Goal: Task Accomplishment & Management: Manage account settings

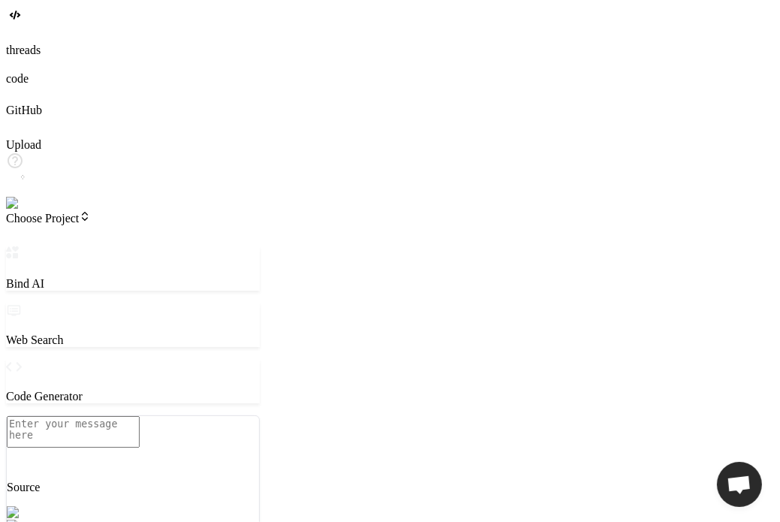
scroll to position [14, 0]
click at [24, 210] on img at bounding box center [26, 204] width 41 height 14
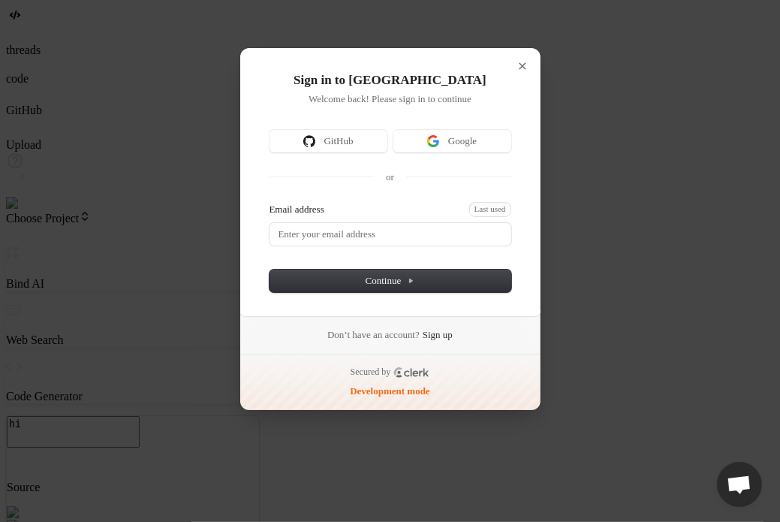
type textarea "x"
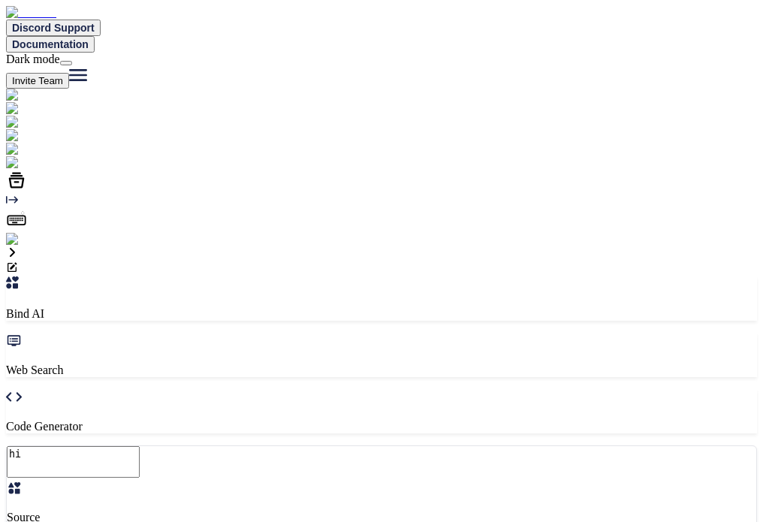
click at [26, 246] on img at bounding box center [30, 240] width 49 height 14
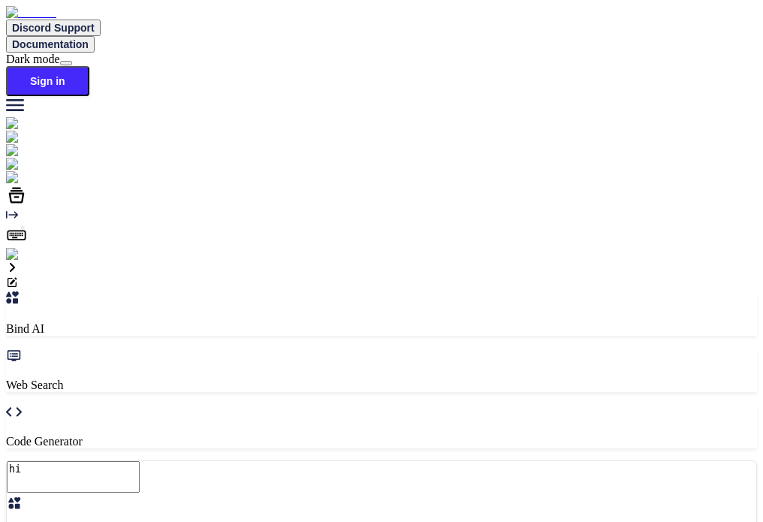
type textarea "h"
type textarea "e"
click at [22, 261] on img at bounding box center [26, 255] width 41 height 14
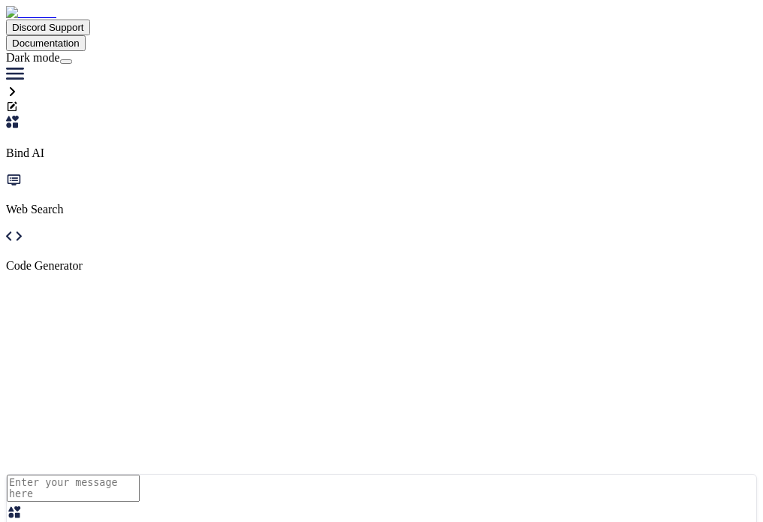
type textarea "hi"
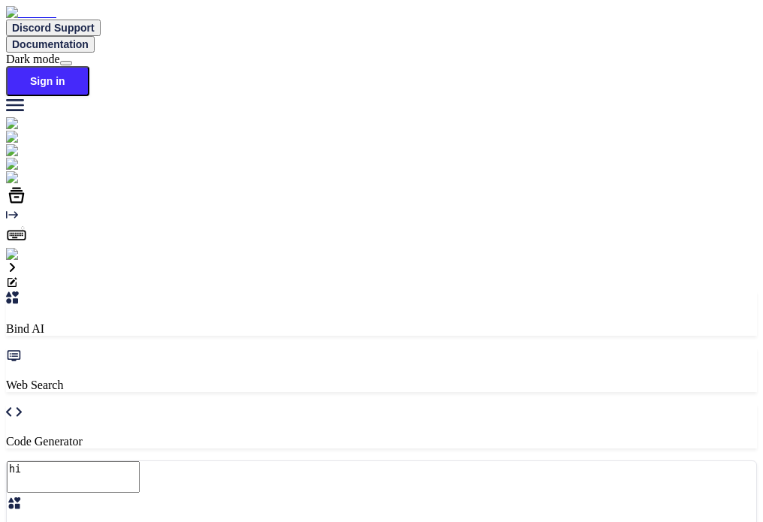
type textarea "x"
click at [14, 261] on img at bounding box center [26, 255] width 41 height 14
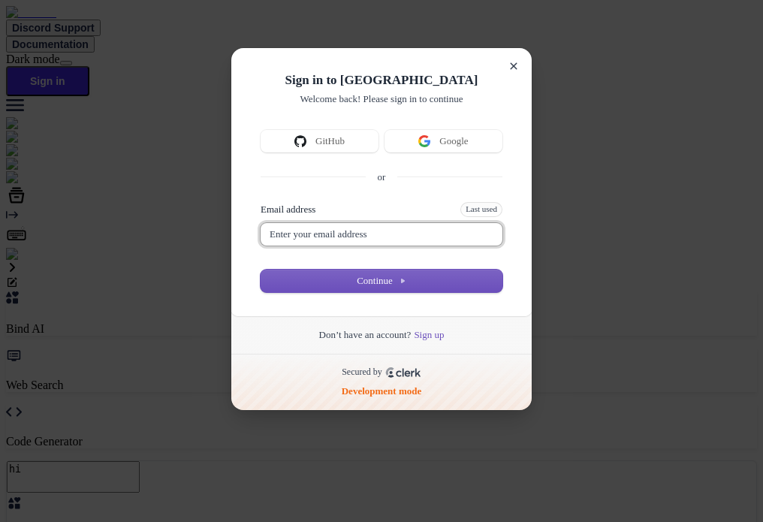
click at [378, 245] on input "Email address" at bounding box center [382, 234] width 242 height 23
click at [496, 378] on div "Secured by" at bounding box center [381, 372] width 252 height 12
click at [427, 342] on link "Sign up" at bounding box center [429, 335] width 30 height 14
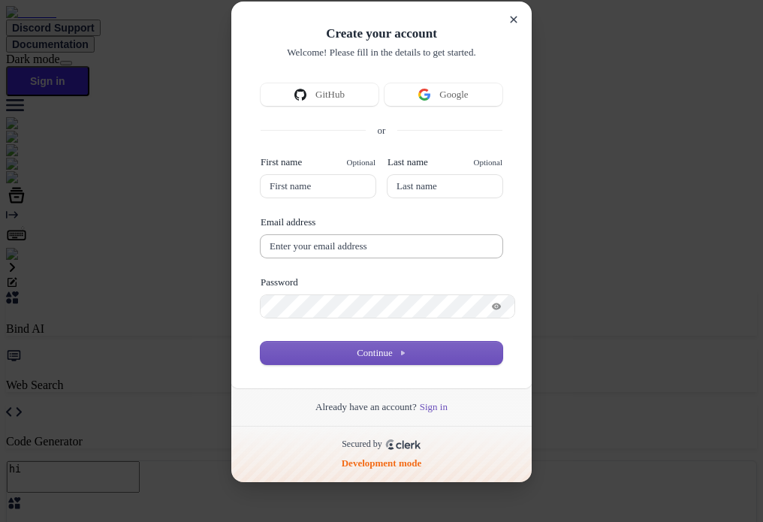
scroll to position [101, 0]
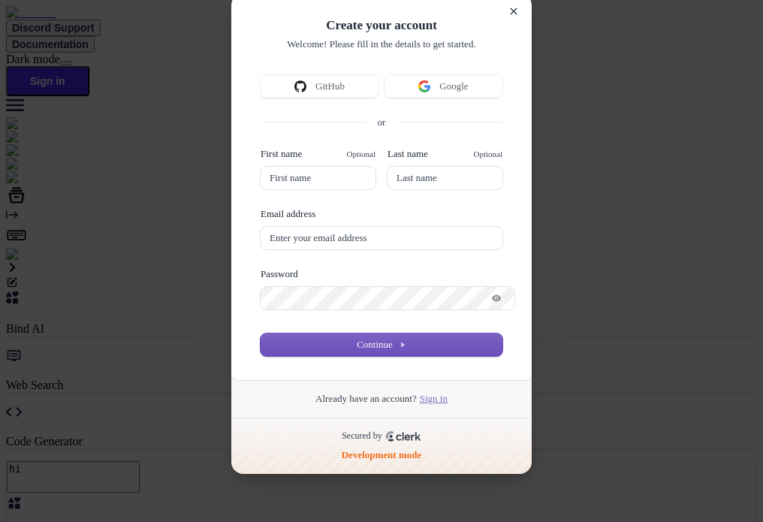
click at [432, 396] on link "Sign in" at bounding box center [434, 399] width 28 height 14
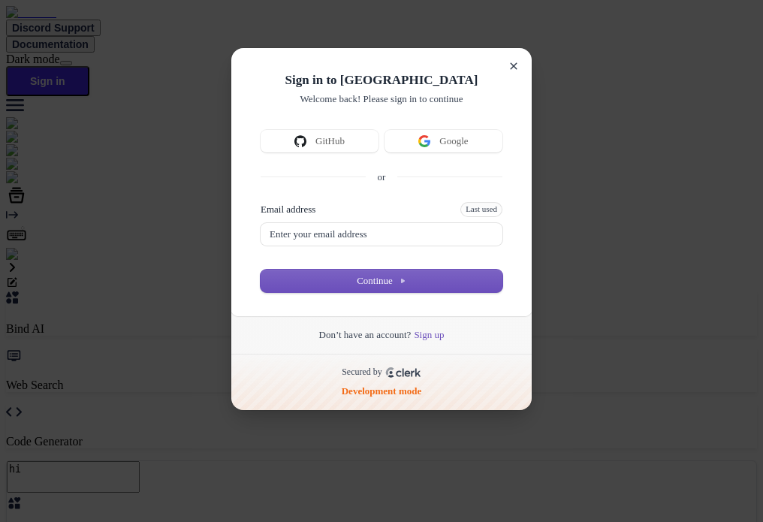
scroll to position [0, 0]
click at [390, 245] on input "Email address" at bounding box center [382, 234] width 242 height 23
type input "n"
click at [481, 217] on span "Last used" at bounding box center [481, 209] width 42 height 15
click at [429, 292] on button "Continue" at bounding box center [382, 281] width 242 height 23
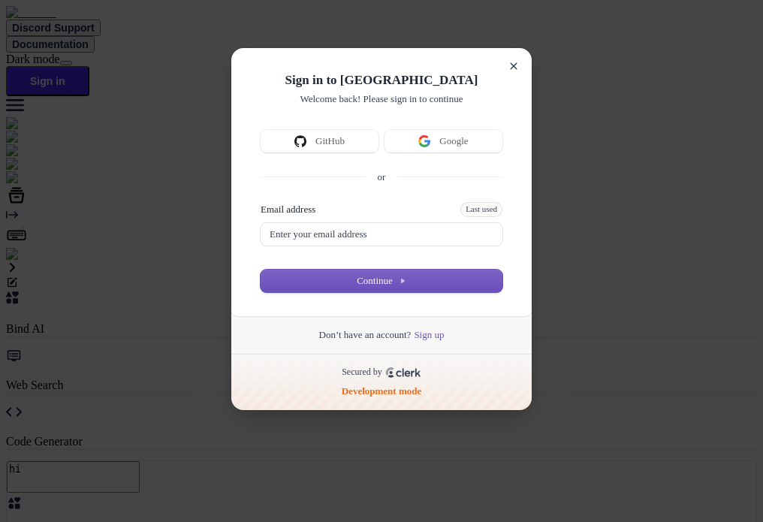
click at [419, 339] on div "Don’t have an account? Sign up" at bounding box center [381, 335] width 173 height 38
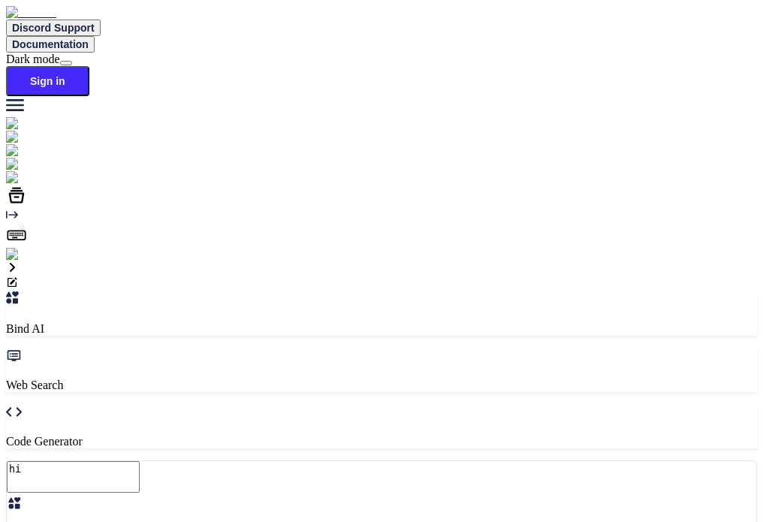
type textarea "x"
click at [13, 261] on img at bounding box center [26, 255] width 41 height 14
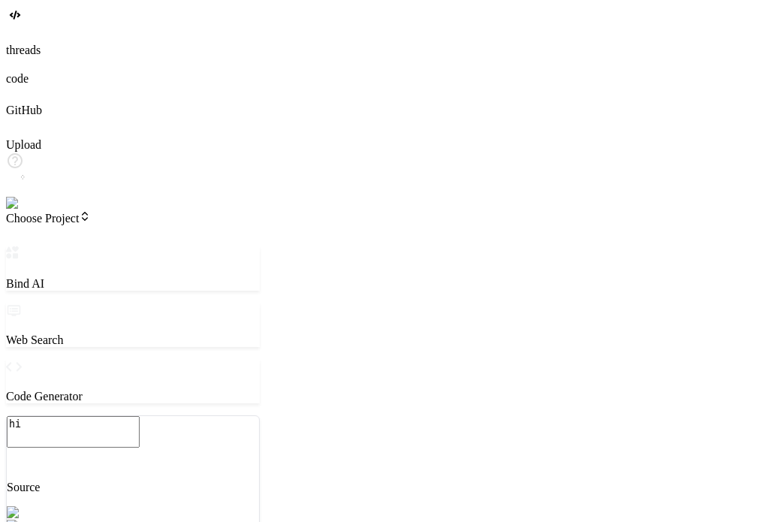
type textarea "x"
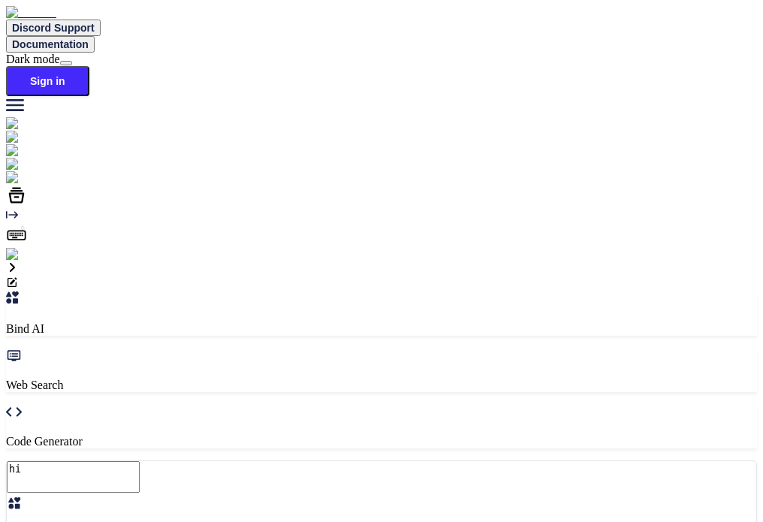
type textarea "x"
click at [27, 261] on img at bounding box center [26, 255] width 41 height 14
type textarea "x"
click at [12, 261] on img at bounding box center [26, 255] width 41 height 14
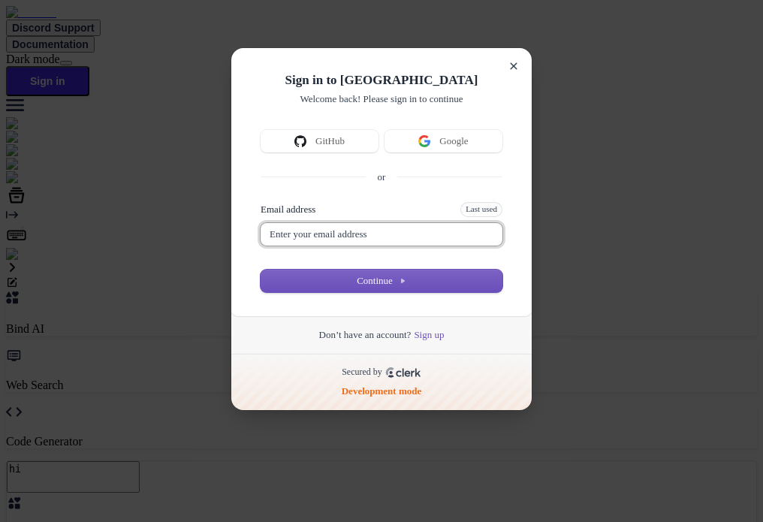
click at [346, 245] on input "Email address" at bounding box center [382, 234] width 242 height 23
click at [261, 202] on button "submit" at bounding box center [267, 204] width 12 height 5
type input "[EMAIL_ADDRESS][DOMAIN_NAME]"
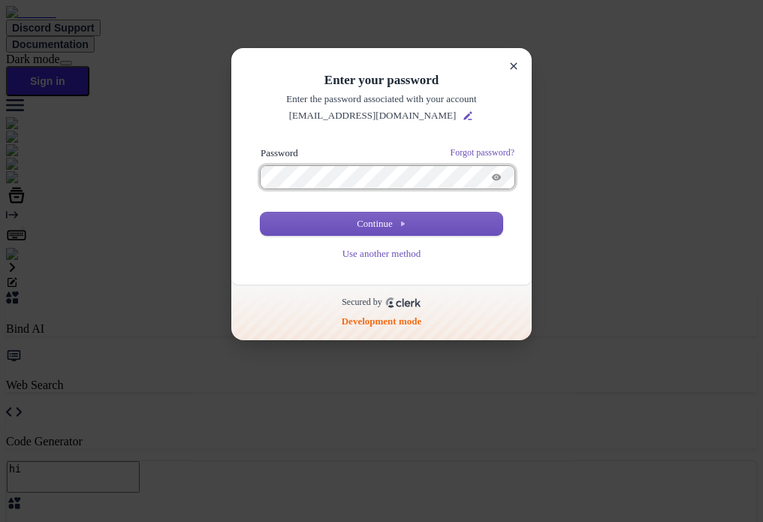
click at [261, 146] on button "submit" at bounding box center [267, 148] width 12 height 5
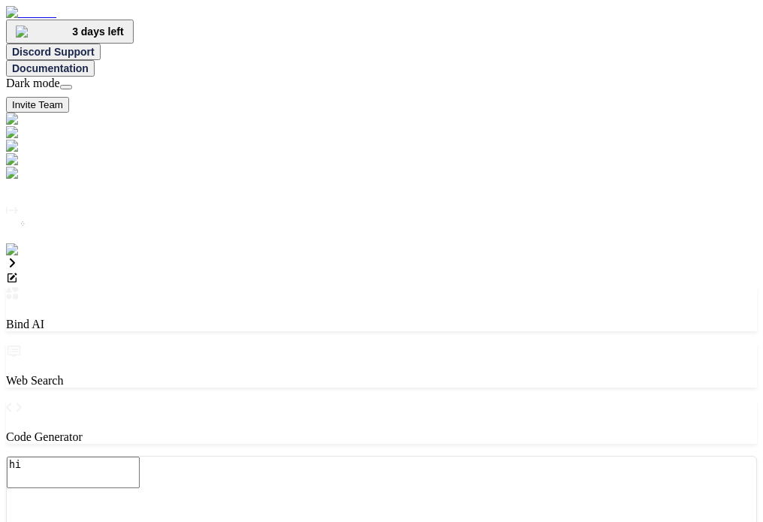
type textarea "x"
click at [24, 257] on img at bounding box center [30, 250] width 49 height 14
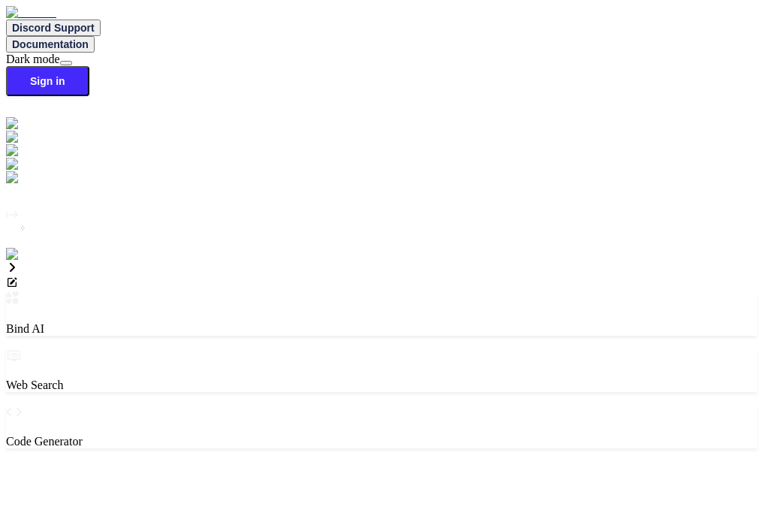
type textarea "x"
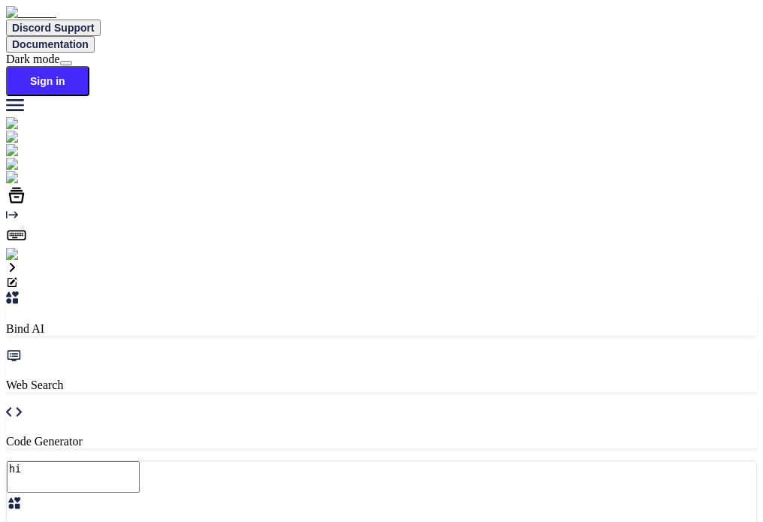
click at [23, 261] on img at bounding box center [26, 255] width 41 height 14
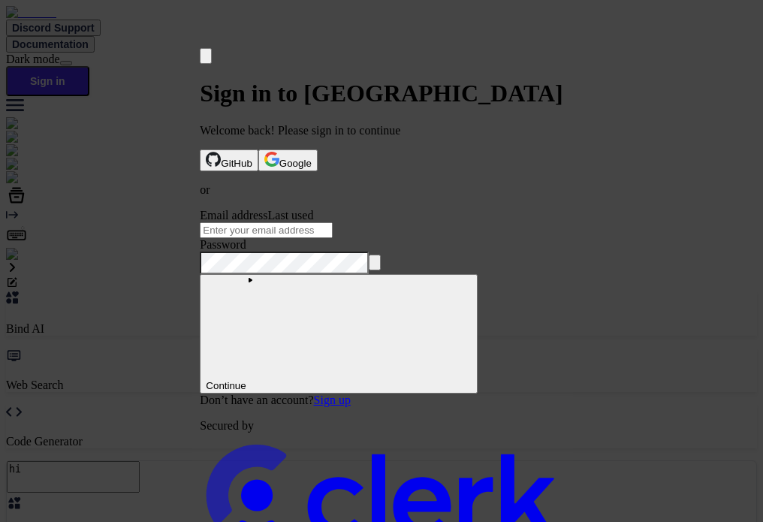
click at [330, 238] on input "Email address" at bounding box center [266, 230] width 133 height 16
type input "[EMAIL_ADDRESS][DOMAIN_NAME]"
click at [200, 209] on button "submit" at bounding box center [206, 211] width 12 height 5
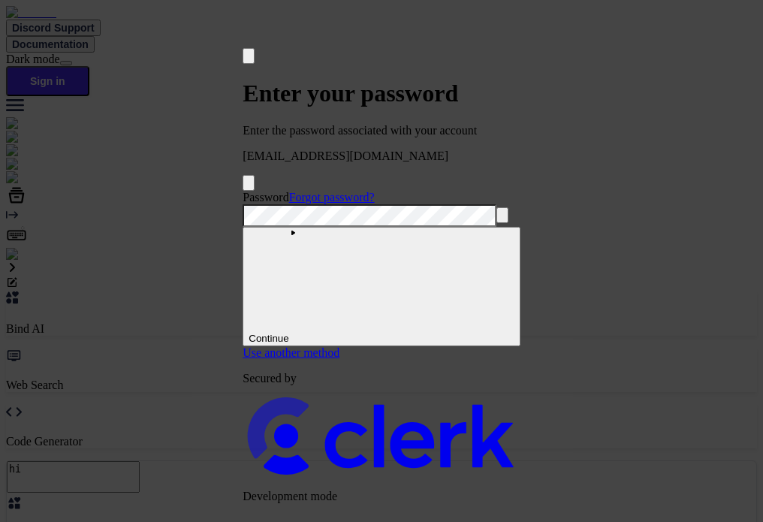
click at [242, 191] on button "submit" at bounding box center [248, 193] width 12 height 5
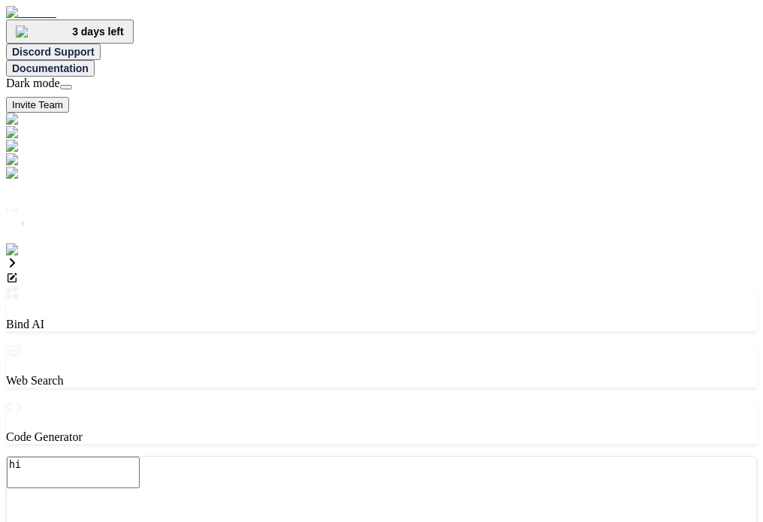
click at [521, 287] on div "Bind AI Web Search Created with Pixso. Code Generator" at bounding box center [381, 365] width 751 height 157
click at [24, 257] on img at bounding box center [30, 250] width 49 height 14
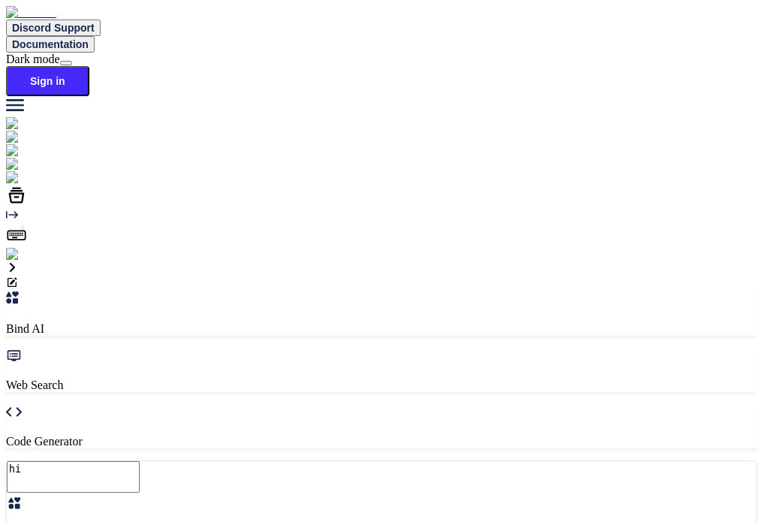
type textarea "x"
click at [21, 261] on img at bounding box center [26, 255] width 41 height 14
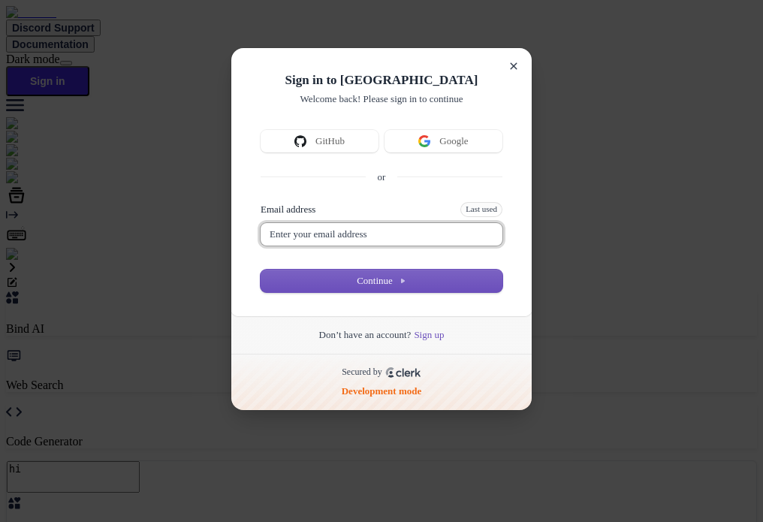
click at [324, 245] on input "Email address" at bounding box center [382, 234] width 242 height 23
click at [261, 202] on button "submit" at bounding box center [267, 204] width 12 height 5
type input "[EMAIL_ADDRESS][DOMAIN_NAME]"
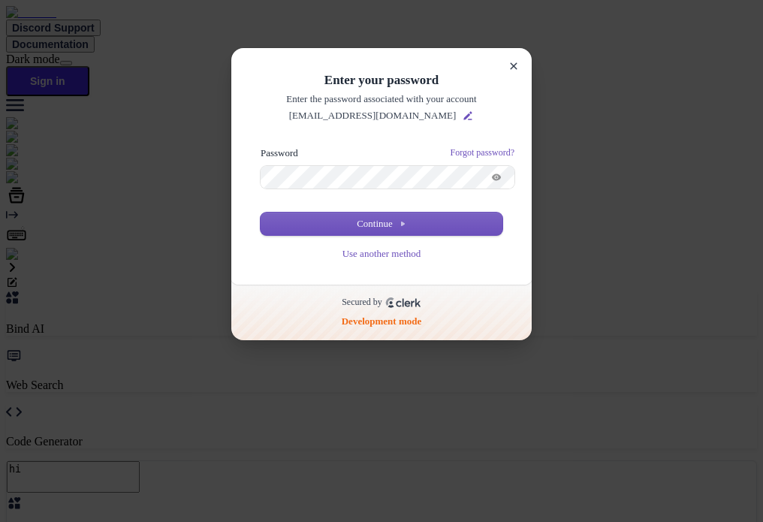
click at [261, 146] on button "submit" at bounding box center [267, 148] width 12 height 5
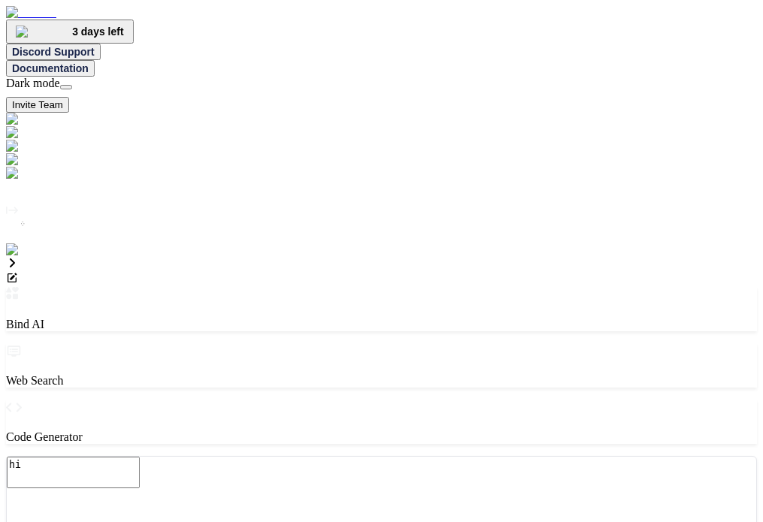
click at [23, 257] on img at bounding box center [30, 250] width 49 height 14
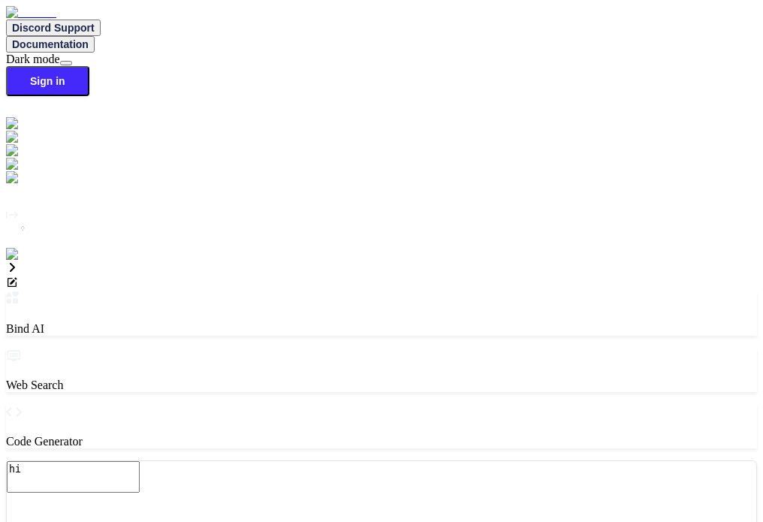
type textarea "x"
click at [27, 261] on img at bounding box center [26, 255] width 41 height 14
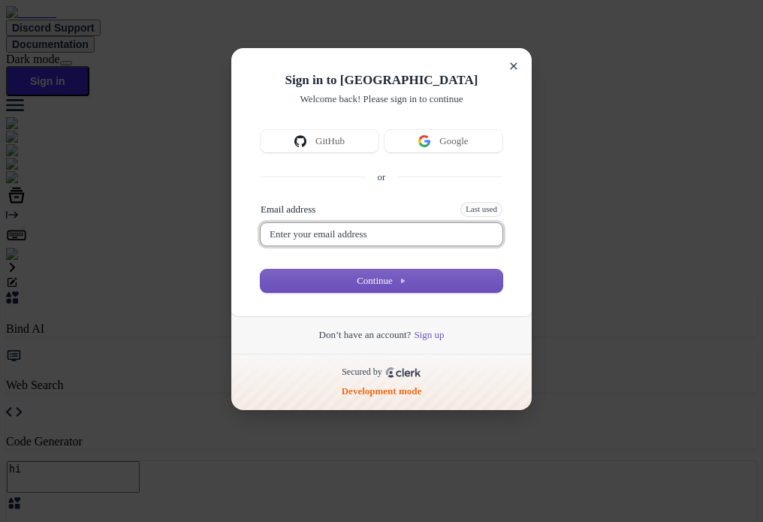
click at [335, 242] on input "Email address" at bounding box center [382, 234] width 242 height 23
click at [261, 202] on button "submit" at bounding box center [267, 204] width 12 height 5
type input "[EMAIL_ADDRESS][DOMAIN_NAME]"
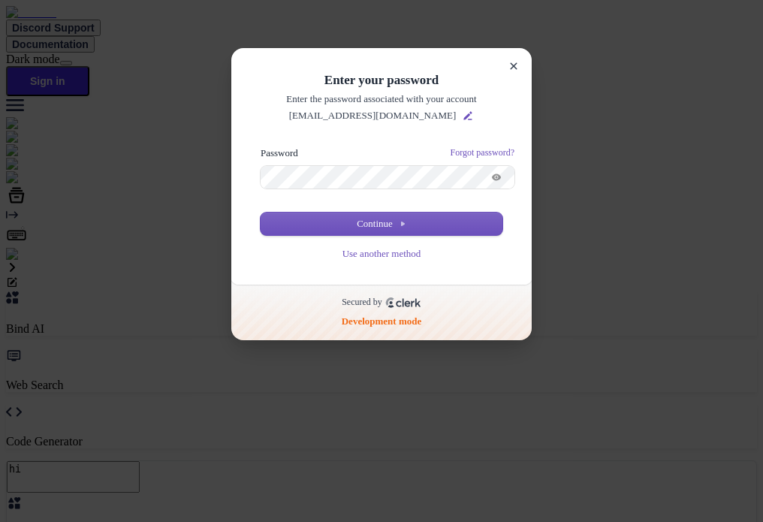
click at [261, 146] on button "submit" at bounding box center [267, 148] width 12 height 5
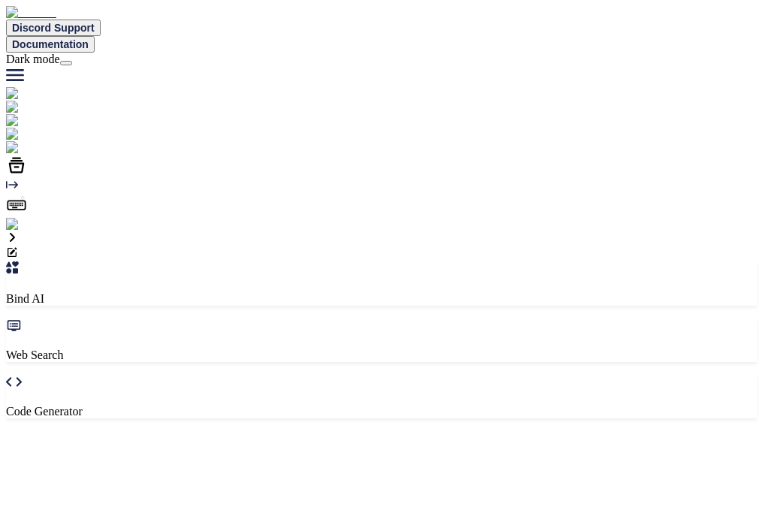
type textarea "x"
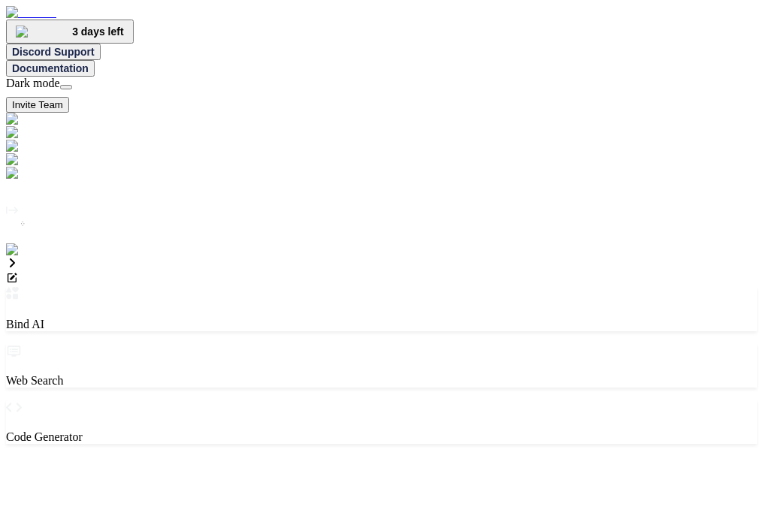
type textarea "h"
click at [15, 257] on img at bounding box center [30, 250] width 49 height 14
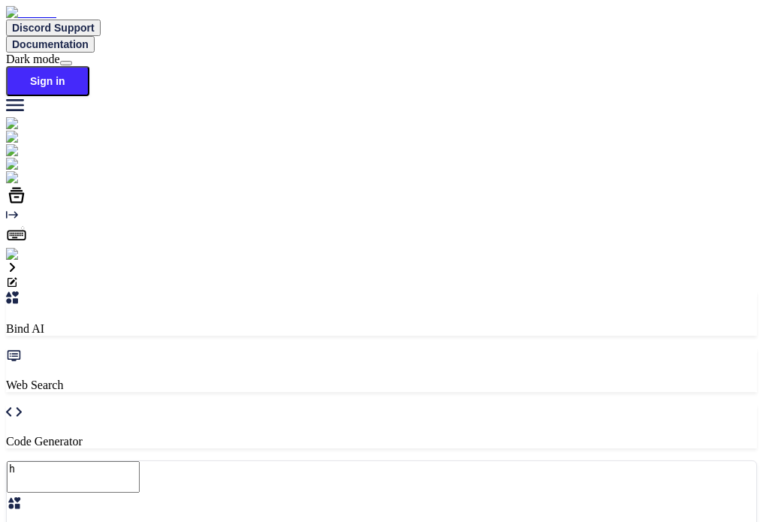
type textarea "x"
click at [23, 261] on img at bounding box center [26, 255] width 41 height 14
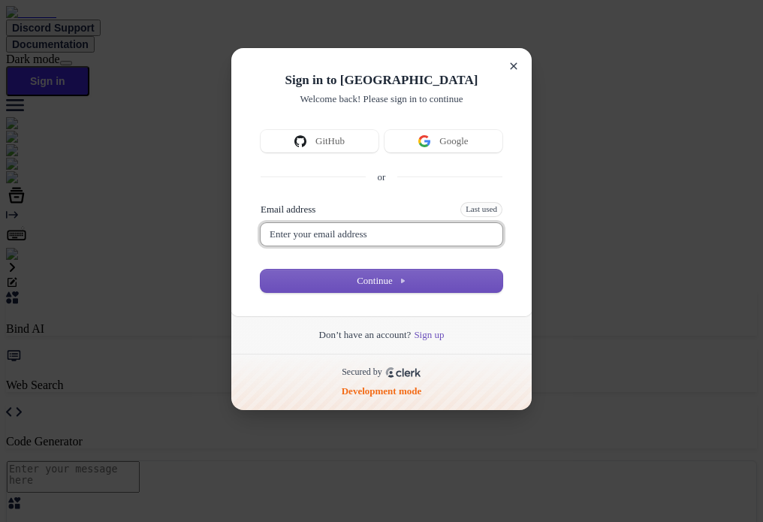
click at [351, 245] on input "Email address" at bounding box center [382, 234] width 242 height 23
click at [261, 202] on button "submit" at bounding box center [267, 204] width 12 height 5
type input "[EMAIL_ADDRESS][DOMAIN_NAME]"
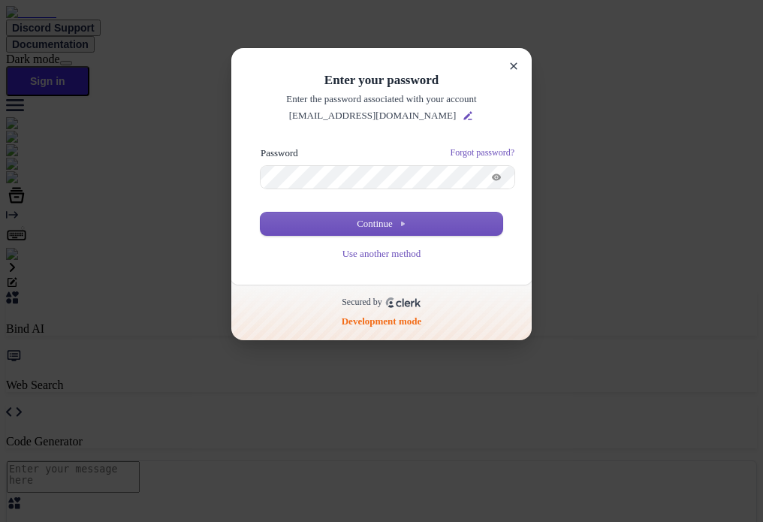
click at [261, 146] on button "submit" at bounding box center [267, 148] width 12 height 5
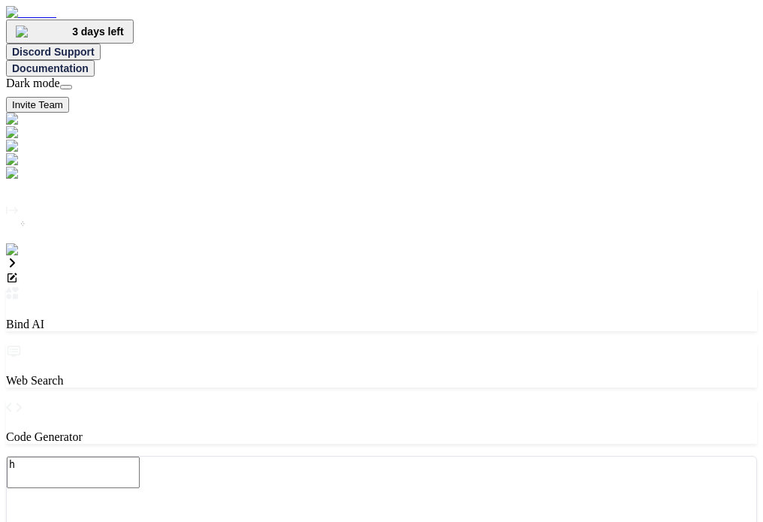
click at [23, 257] on img at bounding box center [30, 250] width 49 height 14
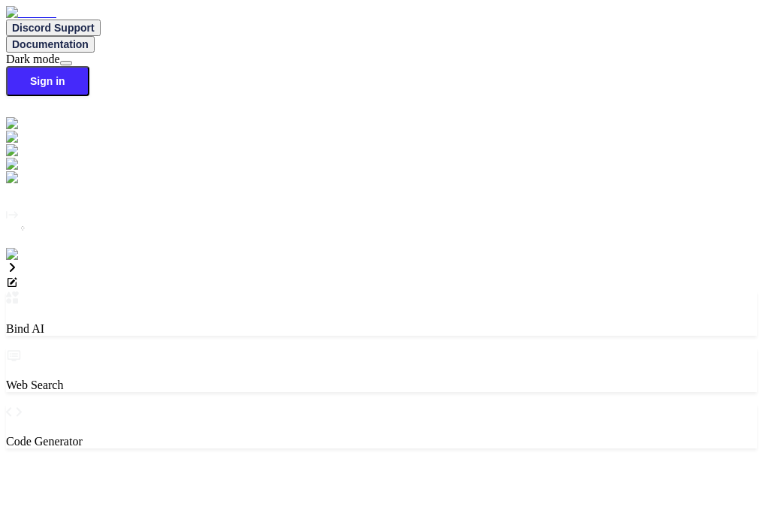
type textarea "x"
click at [18, 261] on img at bounding box center [26, 255] width 41 height 14
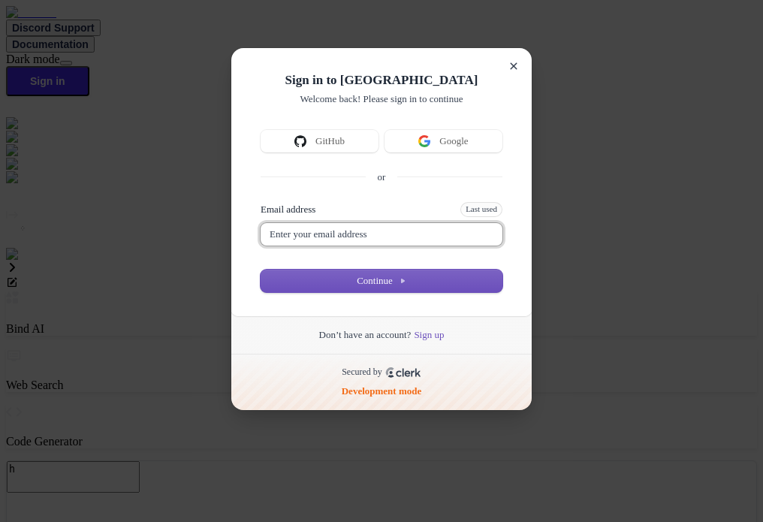
click at [335, 245] on input "Email address" at bounding box center [382, 234] width 242 height 23
click at [261, 202] on button "submit" at bounding box center [267, 204] width 12 height 5
type input "testbind3@mailinator.com"
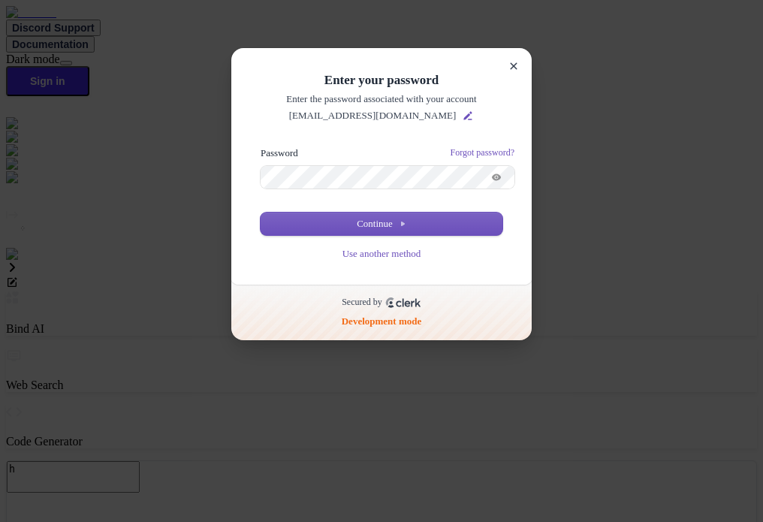
click at [261, 146] on button "submit" at bounding box center [267, 148] width 12 height 5
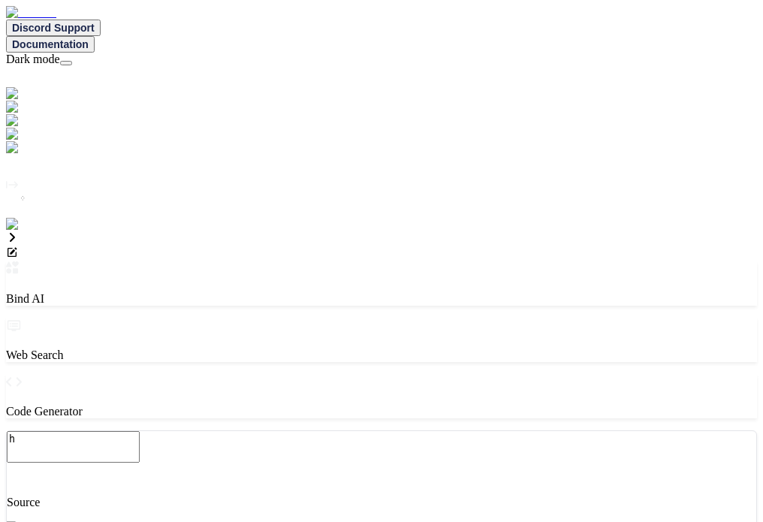
type textarea "x"
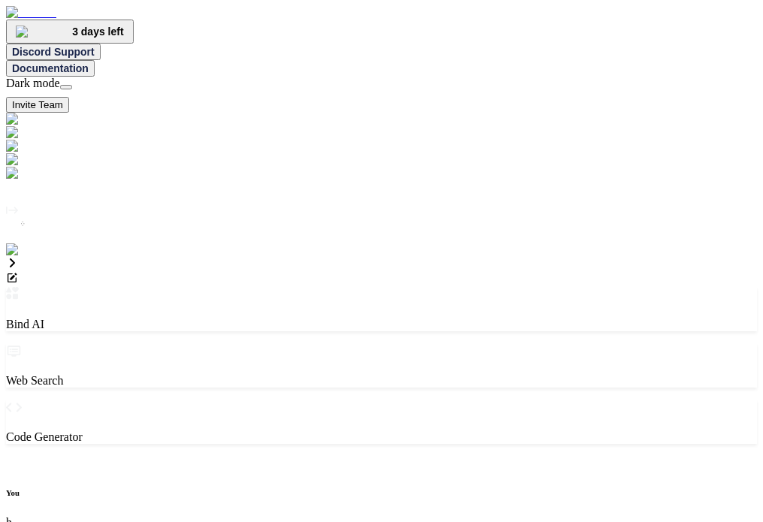
click at [21, 257] on img at bounding box center [30, 250] width 49 height 14
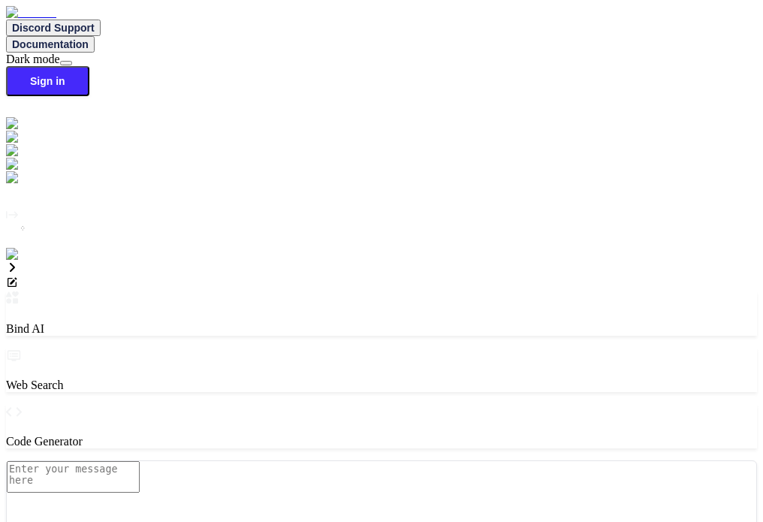
click at [23, 261] on img at bounding box center [26, 255] width 41 height 14
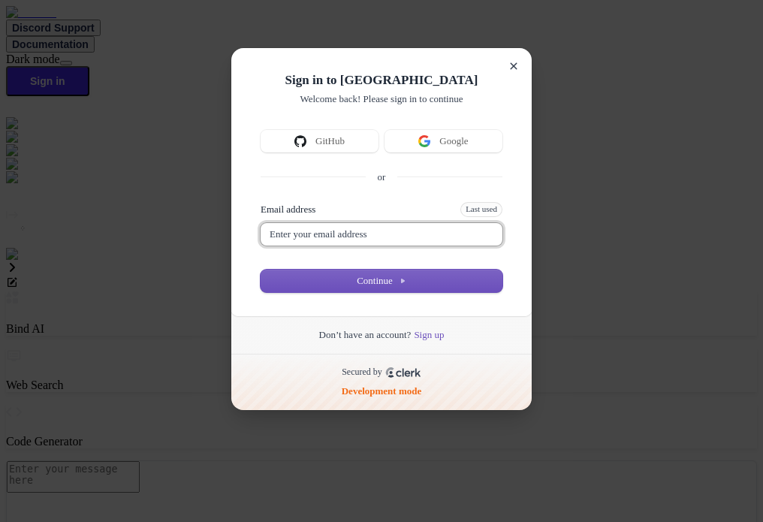
click at [303, 245] on input "Email address" at bounding box center [382, 234] width 242 height 23
type input "testbind3@mailinator.com"
click at [261, 202] on button "submit" at bounding box center [267, 204] width 12 height 5
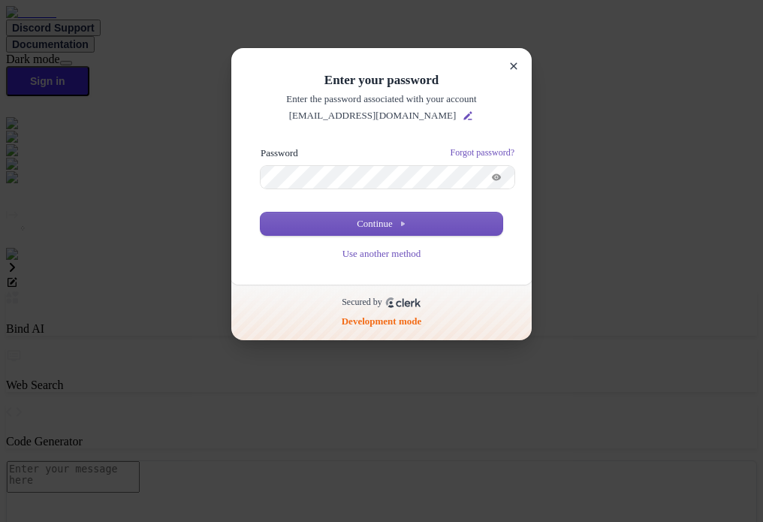
click at [261, 146] on button "submit" at bounding box center [267, 148] width 12 height 5
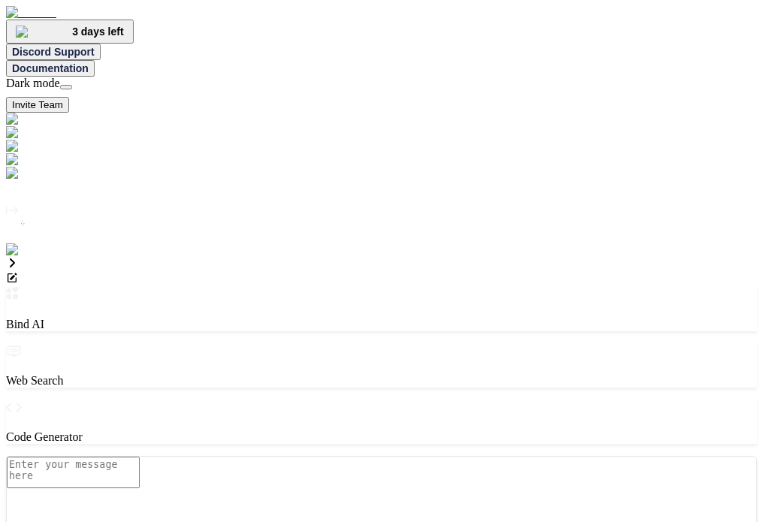
click at [26, 257] on img at bounding box center [30, 250] width 49 height 14
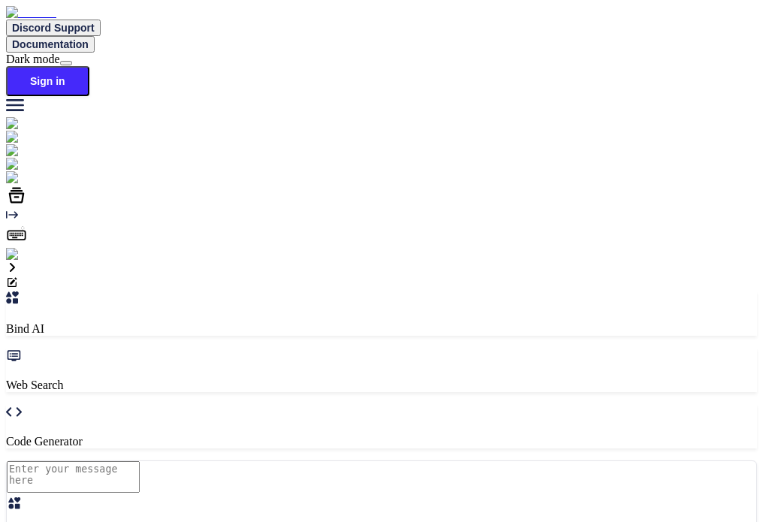
type textarea "x"
click at [13, 261] on img at bounding box center [26, 255] width 41 height 14
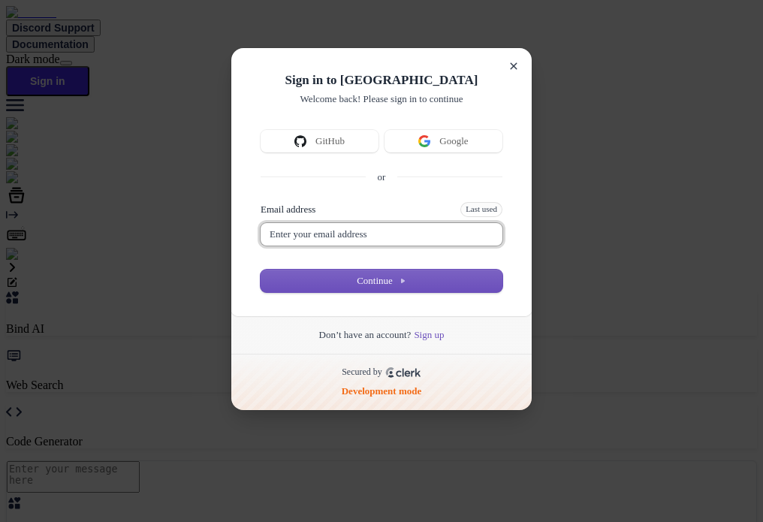
click at [351, 245] on input "Email address" at bounding box center [382, 234] width 242 height 23
type input "[EMAIL_ADDRESS][DOMAIN_NAME]"
click at [261, 202] on button "submit" at bounding box center [267, 204] width 12 height 5
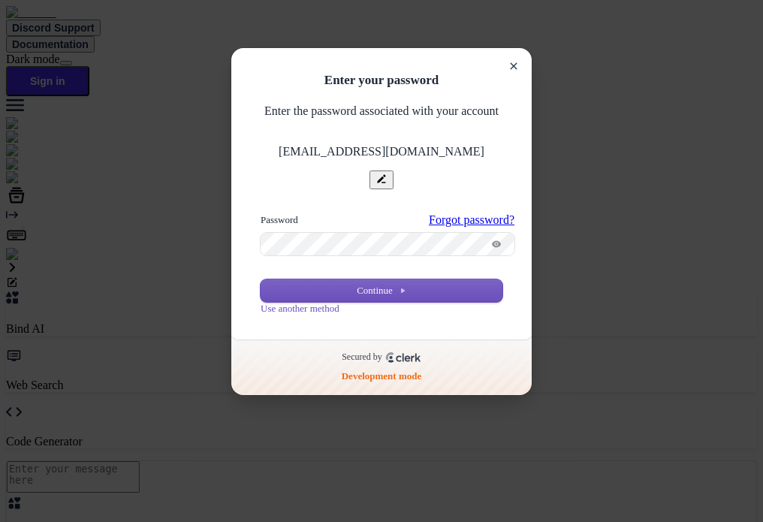
click at [261, 213] on button "submit" at bounding box center [267, 215] width 12 height 5
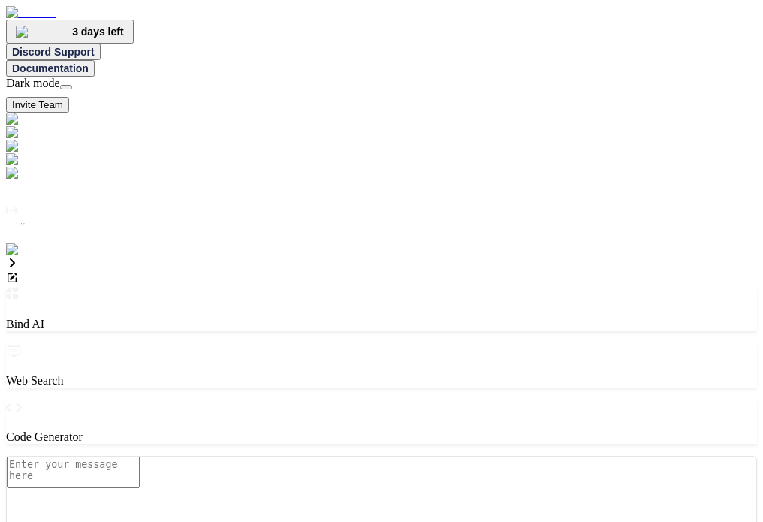
click at [20, 257] on img at bounding box center [30, 250] width 49 height 14
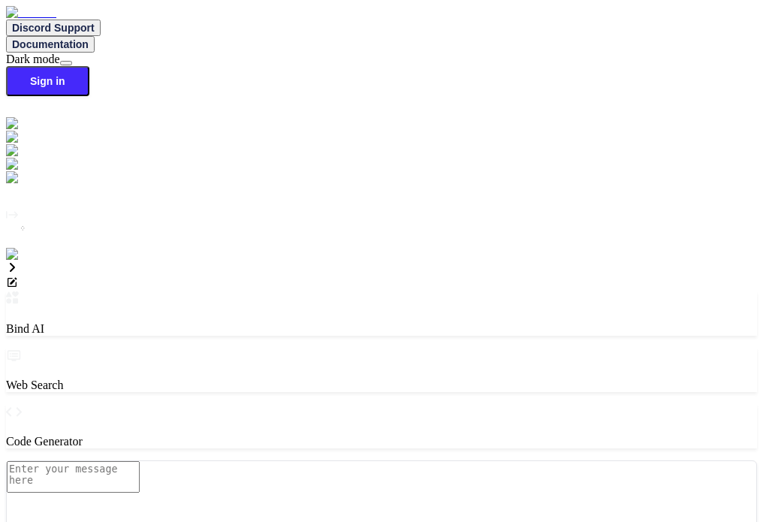
click at [18, 261] on icon at bounding box center [12, 267] width 12 height 12
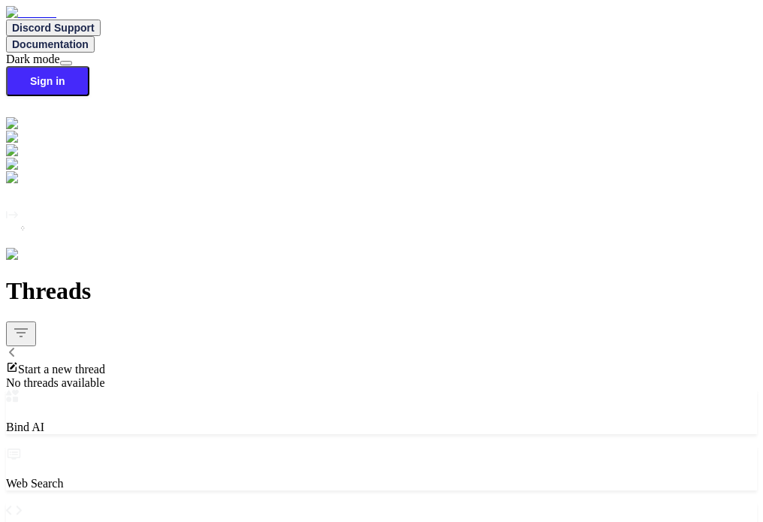
click at [105, 363] on span "Start a new thread" at bounding box center [61, 369] width 87 height 13
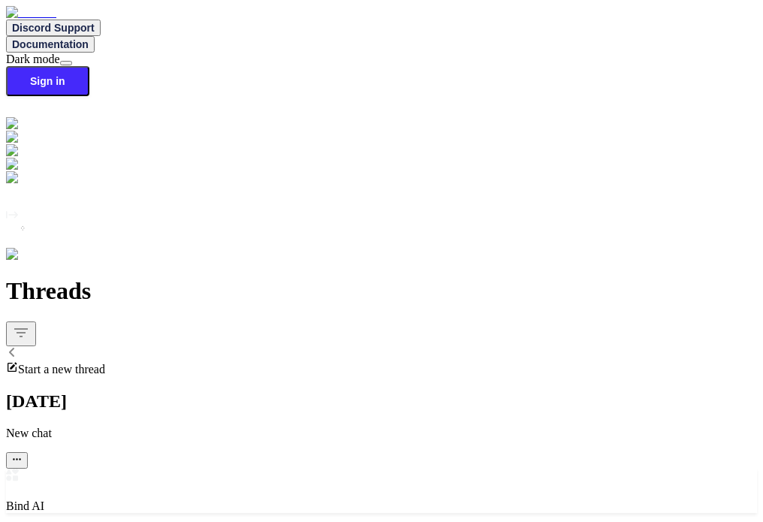
drag, startPoint x: 236, startPoint y: 80, endPoint x: 227, endPoint y: 80, distance: 8.3
click at [227, 277] on div "Threads" at bounding box center [381, 318] width 751 height 83
click at [18, 346] on icon at bounding box center [12, 352] width 12 height 12
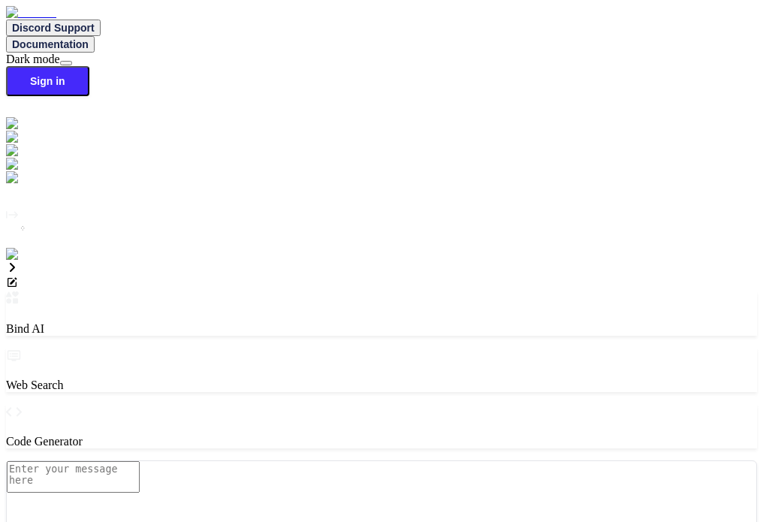
click at [29, 261] on img at bounding box center [26, 255] width 41 height 14
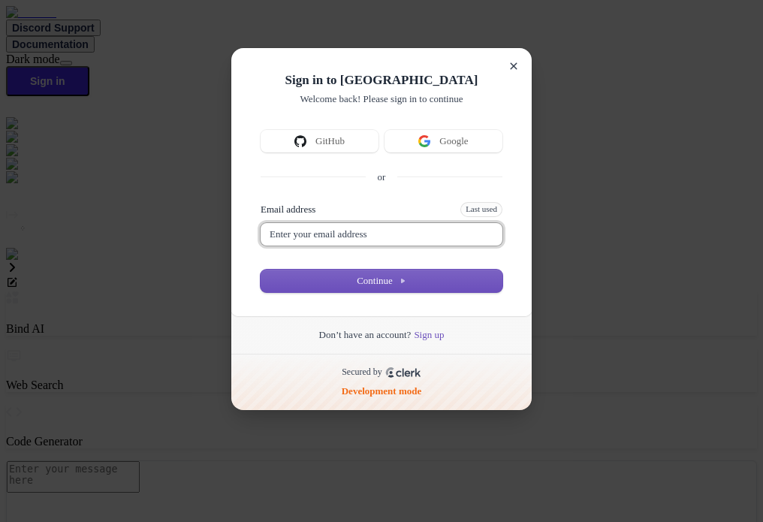
click at [351, 245] on input "Email address" at bounding box center [382, 234] width 242 height 23
type input "[EMAIL_ADDRESS][DOMAIN_NAME]"
click at [261, 202] on button "submit" at bounding box center [267, 204] width 12 height 5
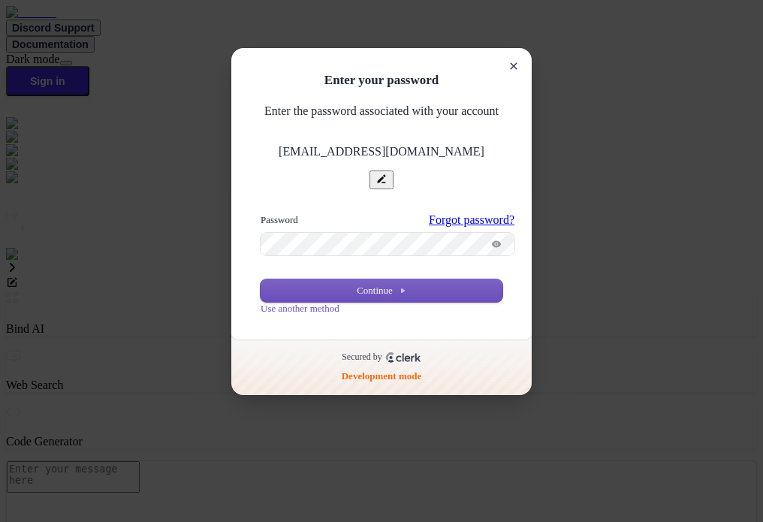
click at [261, 213] on button "submit" at bounding box center [267, 215] width 12 height 5
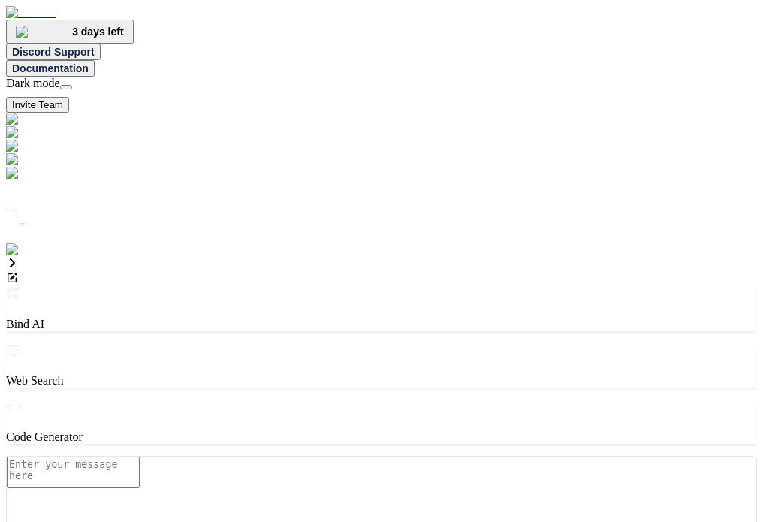
click at [16, 257] on img at bounding box center [30, 250] width 49 height 14
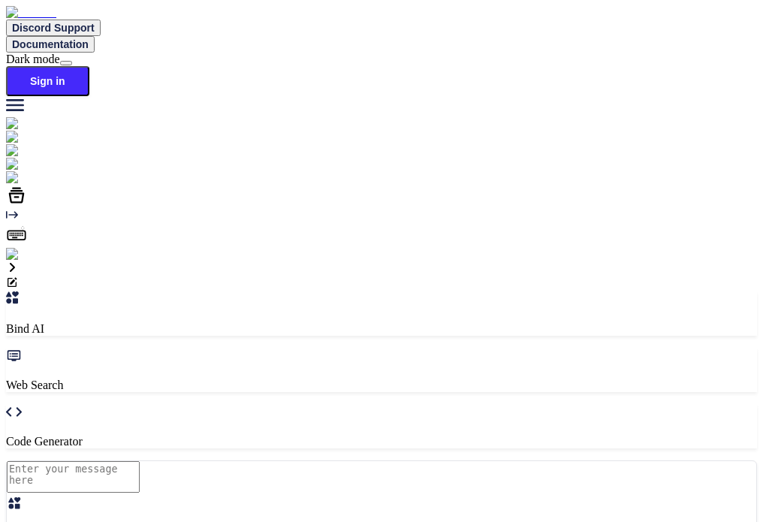
type textarea "x"
click at [24, 261] on img at bounding box center [26, 255] width 41 height 14
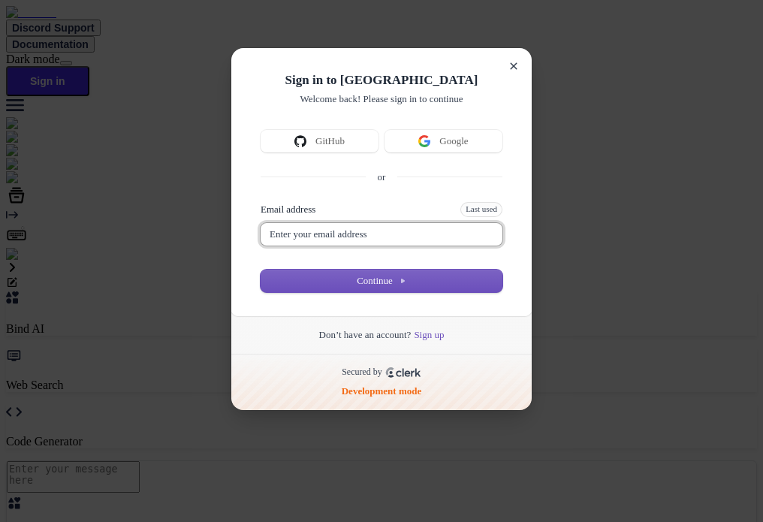
click at [377, 245] on input "Email address" at bounding box center [382, 234] width 242 height 23
click at [261, 202] on button "submit" at bounding box center [267, 204] width 12 height 5
type input "[EMAIL_ADDRESS][DOMAIN_NAME]"
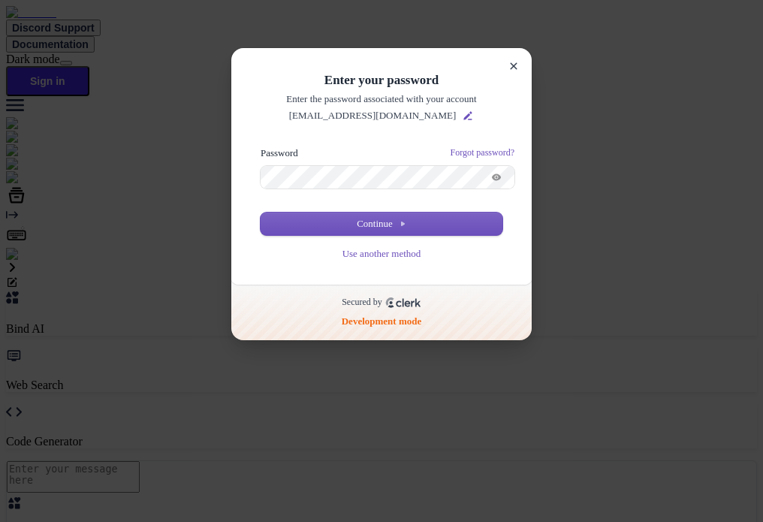
click at [261, 146] on button "submit" at bounding box center [267, 148] width 12 height 5
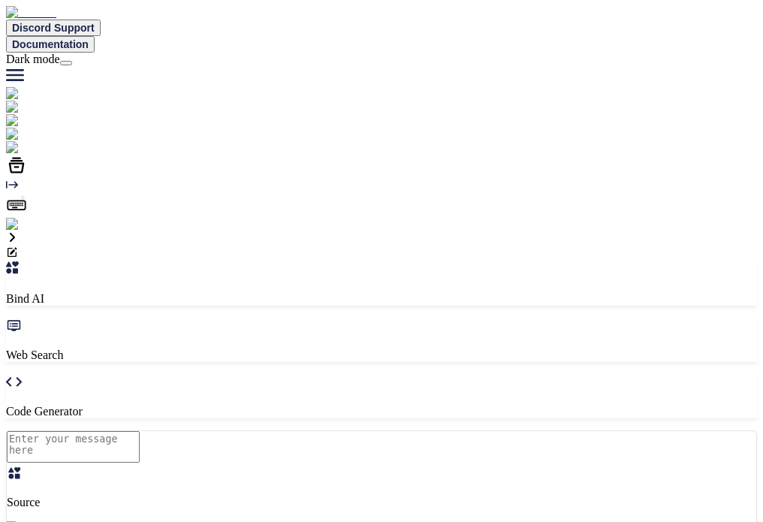
type textarea "x"
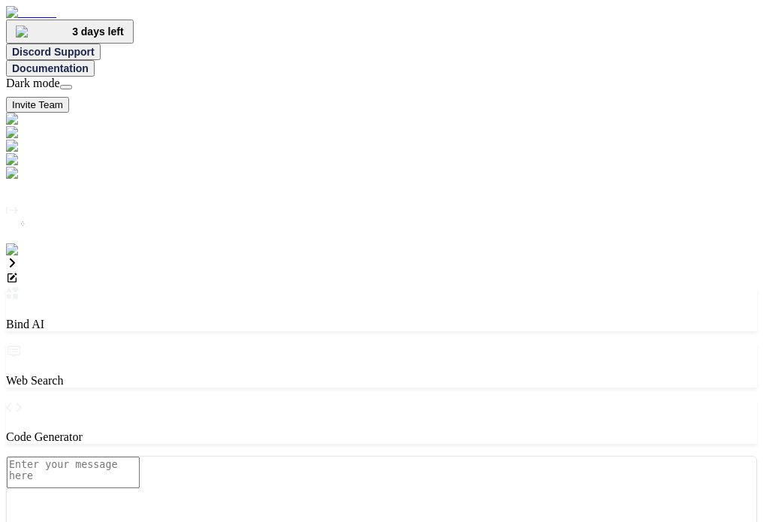
type textarea "x"
click at [14, 257] on div "Created with Pixso." at bounding box center [381, 185] width 751 height 144
click at [27, 257] on img at bounding box center [30, 250] width 49 height 14
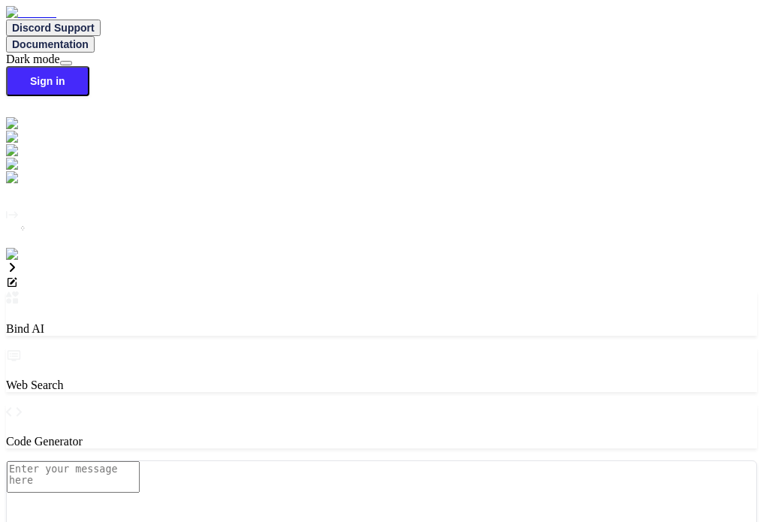
click at [19, 261] on img at bounding box center [26, 255] width 41 height 14
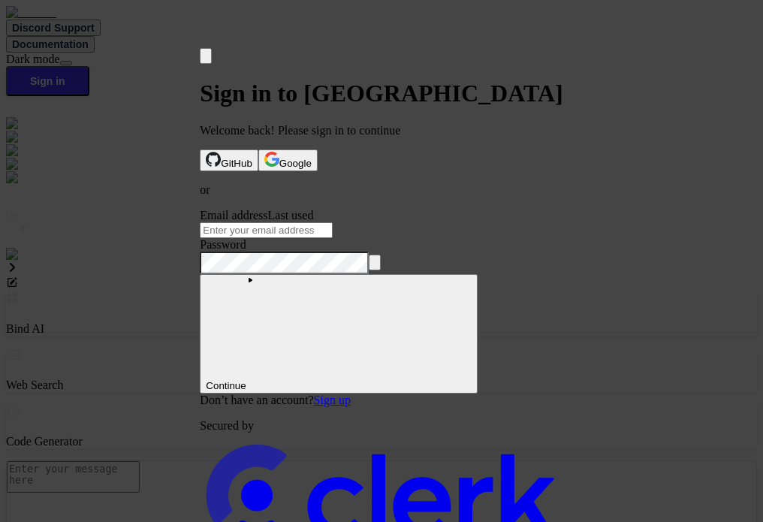
click at [333, 238] on input "Email address" at bounding box center [266, 230] width 133 height 16
type input "[EMAIL_ADDRESS][DOMAIN_NAME]"
click at [200, 209] on button "submit" at bounding box center [206, 211] width 12 height 5
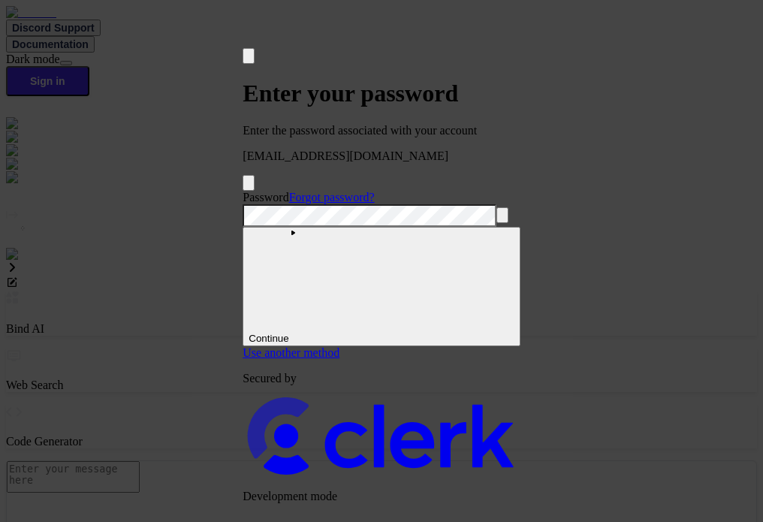
click at [242, 191] on button "submit" at bounding box center [248, 193] width 12 height 5
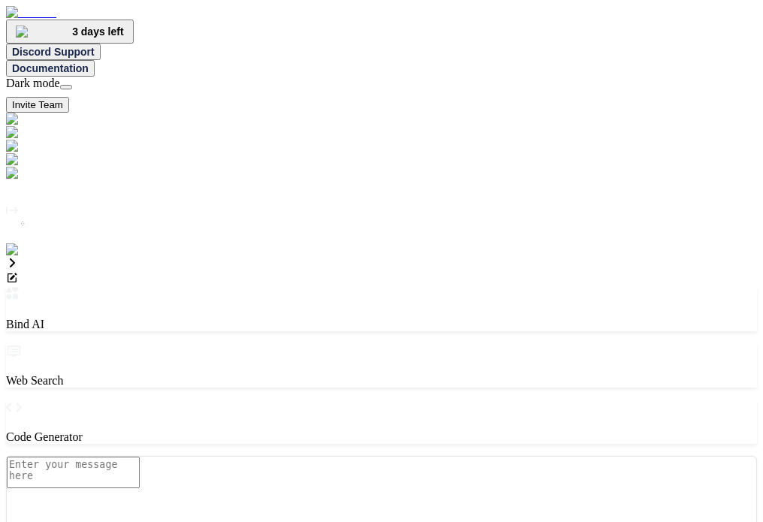
click at [24, 257] on img at bounding box center [30, 250] width 49 height 14
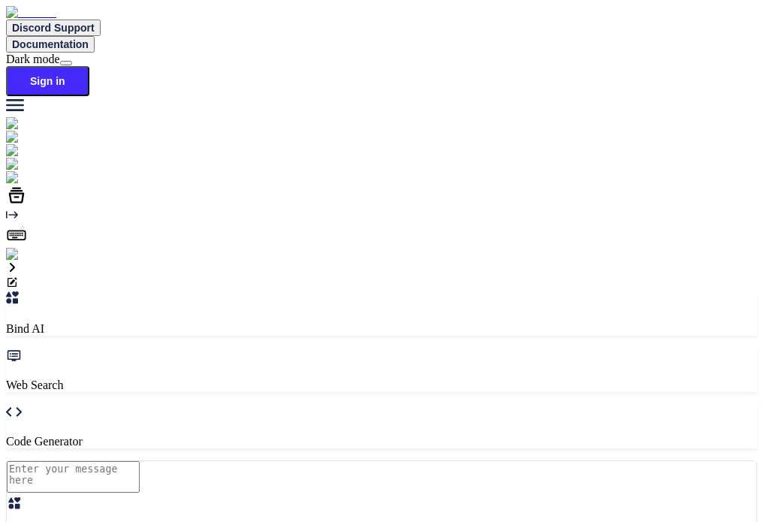
type textarea "x"
click at [23, 261] on img at bounding box center [26, 255] width 41 height 14
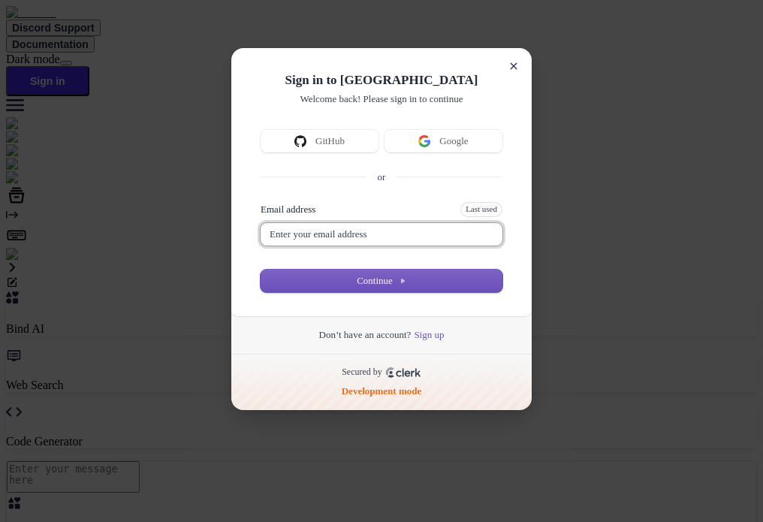
click at [336, 245] on input "Email address" at bounding box center [382, 234] width 242 height 23
type input "[EMAIL_ADDRESS][DOMAIN_NAME]"
click at [261, 202] on button "submit" at bounding box center [267, 204] width 12 height 5
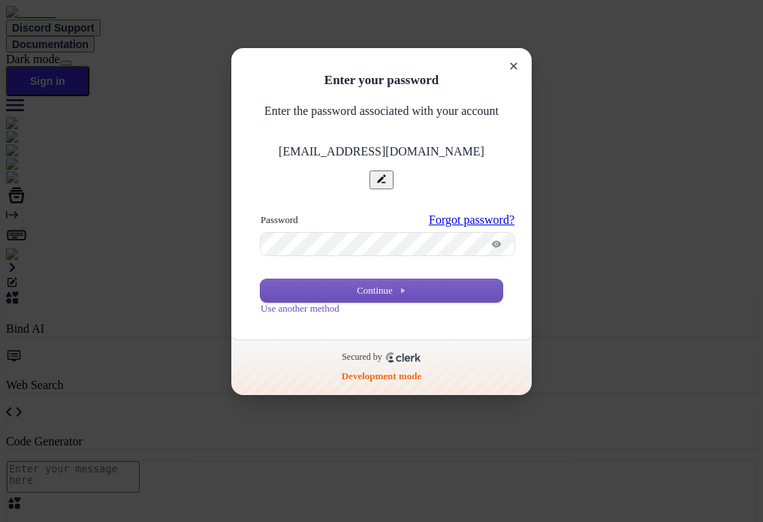
click at [261, 213] on button "submit" at bounding box center [267, 215] width 12 height 5
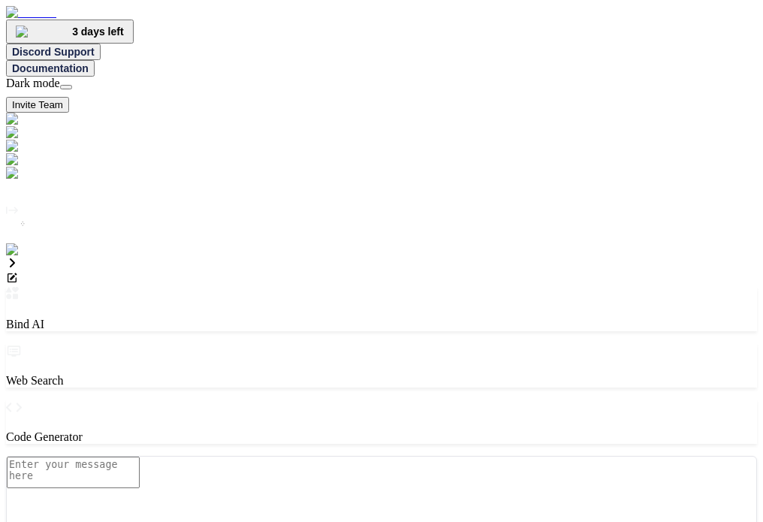
type textarea "x"
click at [9, 257] on img at bounding box center [30, 250] width 49 height 14
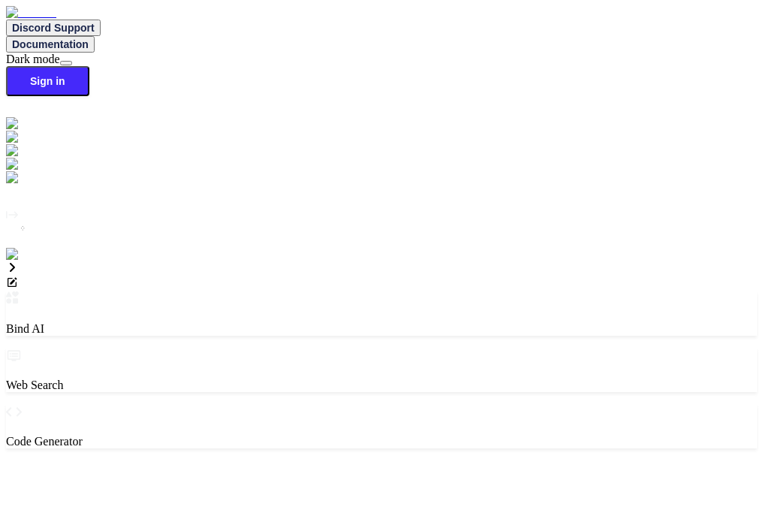
type textarea "x"
click at [22, 261] on img at bounding box center [26, 255] width 41 height 14
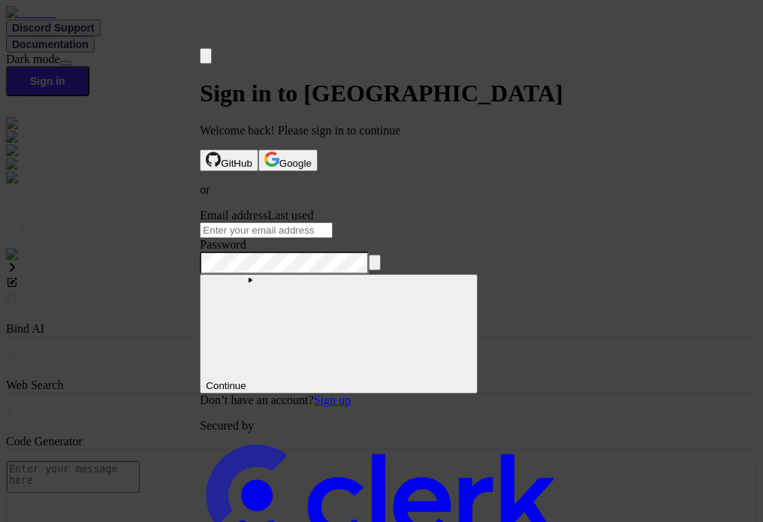
click at [386, 255] on form "Email address Last used Password Continue" at bounding box center [381, 301] width 363 height 185
click at [333, 233] on input "Email address" at bounding box center [266, 230] width 133 height 16
paste input "ClerkPass123@"
type input "ClerkPass123@"
type input "[EMAIL_ADDRESS][DOMAIN_NAME]"
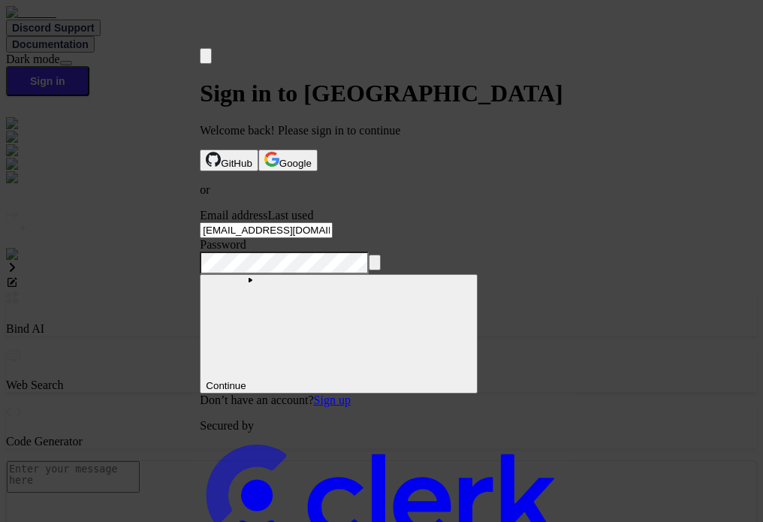
click at [200, 209] on button "submit" at bounding box center [206, 211] width 12 height 5
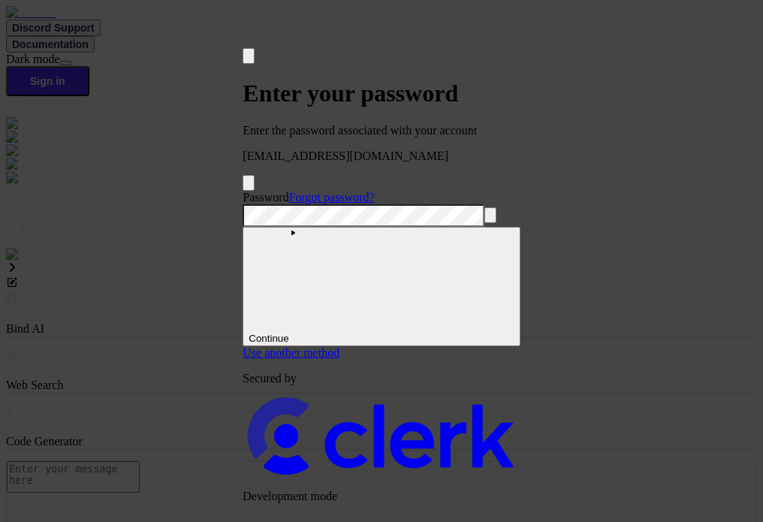
click at [242, 191] on button "submit" at bounding box center [248, 193] width 12 height 5
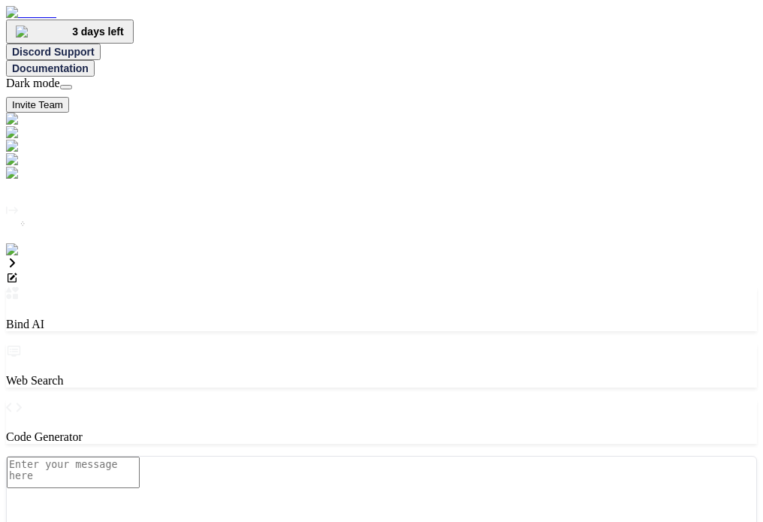
click at [29, 257] on img at bounding box center [30, 250] width 49 height 14
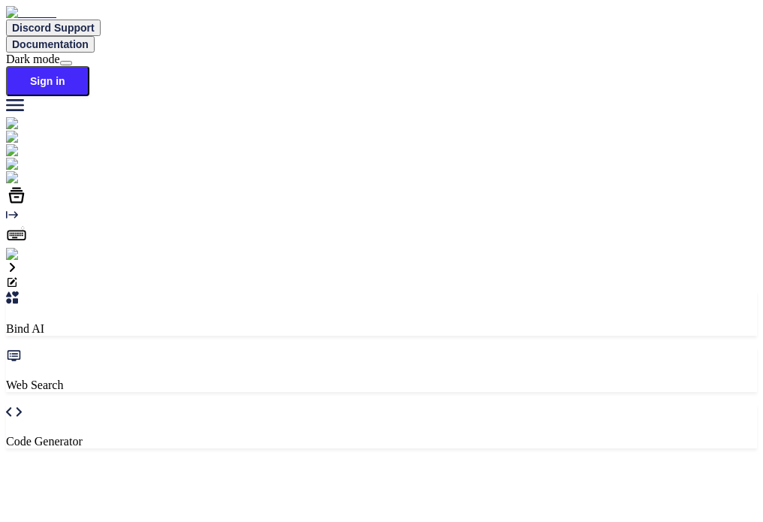
type textarea "x"
click at [25, 261] on img at bounding box center [26, 255] width 41 height 14
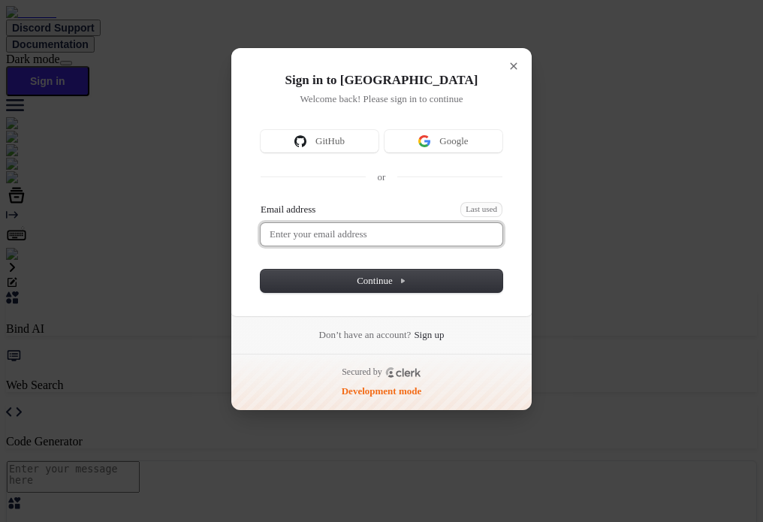
click at [359, 232] on input "Email address" at bounding box center [382, 234] width 242 height 23
type input "[EMAIL_ADDRESS][DOMAIN_NAME]"
click at [261, 202] on button "submit" at bounding box center [267, 204] width 12 height 5
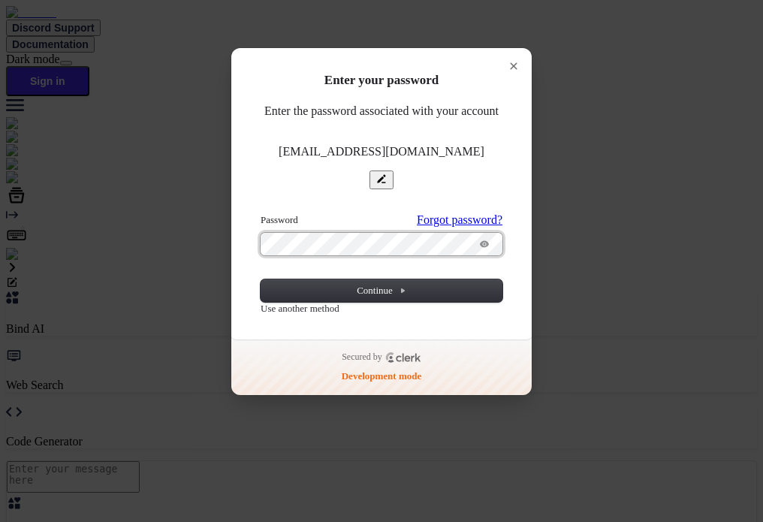
click at [261, 213] on button "submit" at bounding box center [267, 215] width 12 height 5
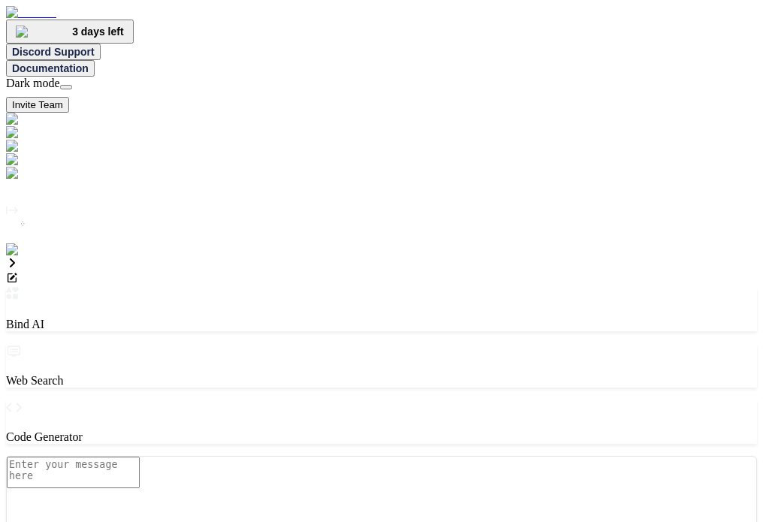
click at [20, 257] on img at bounding box center [30, 250] width 49 height 14
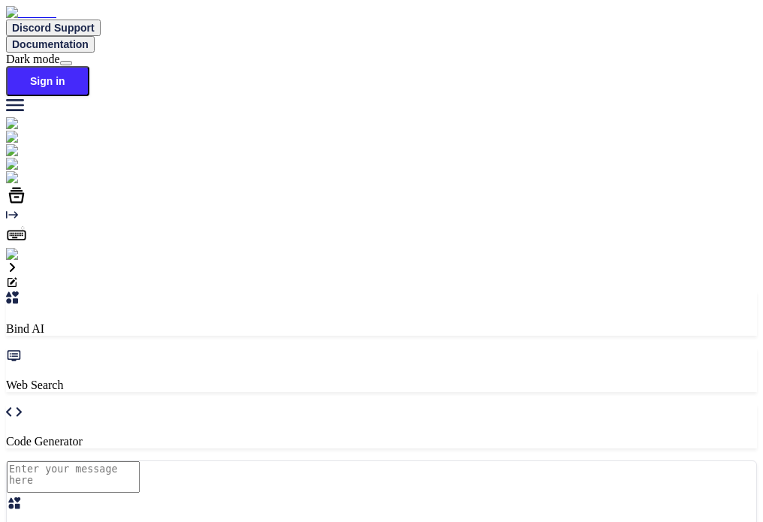
type textarea "x"
